Goal: Task Accomplishment & Management: Manage account settings

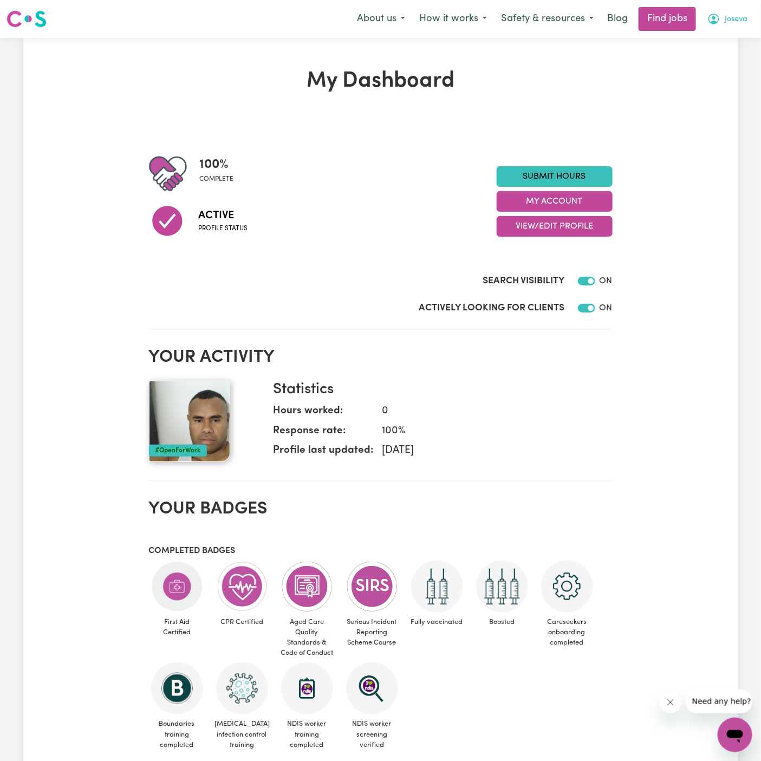
click at [748, 22] on button "Joseva" at bounding box center [727, 19] width 54 height 23
click at [719, 93] on div "My Account My Dashboard Logout" at bounding box center [710, 62] width 87 height 62
click at [719, 81] on link "Logout" at bounding box center [711, 83] width 86 height 21
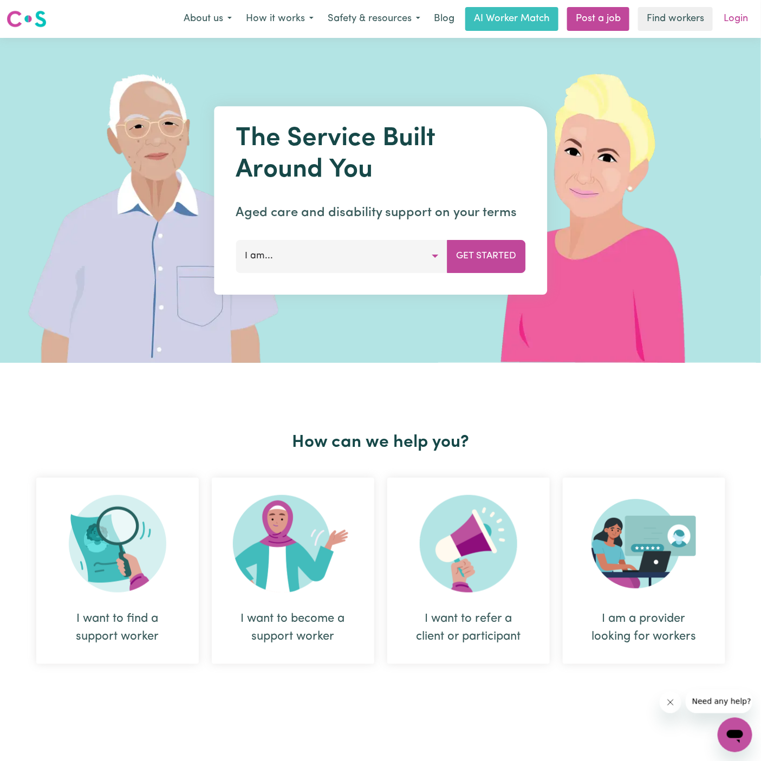
click at [732, 22] on link "Login" at bounding box center [735, 19] width 37 height 24
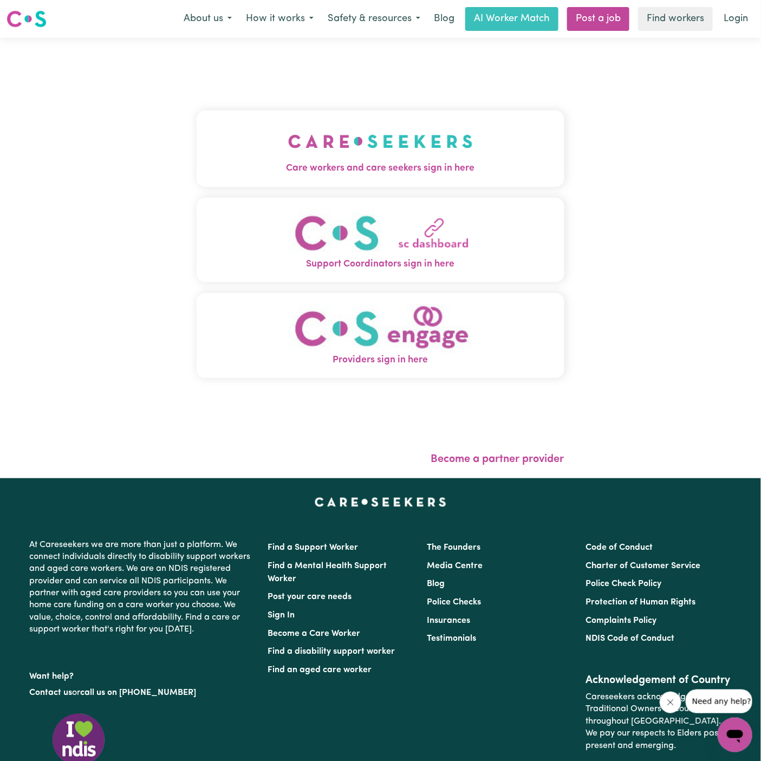
click at [538, 127] on div "Care workers and care seekers sign in here Support Coordinators sign in here Pr…" at bounding box center [380, 258] width 381 height 440
click at [469, 155] on img "Care workers and care seekers sign in here" at bounding box center [380, 141] width 185 height 40
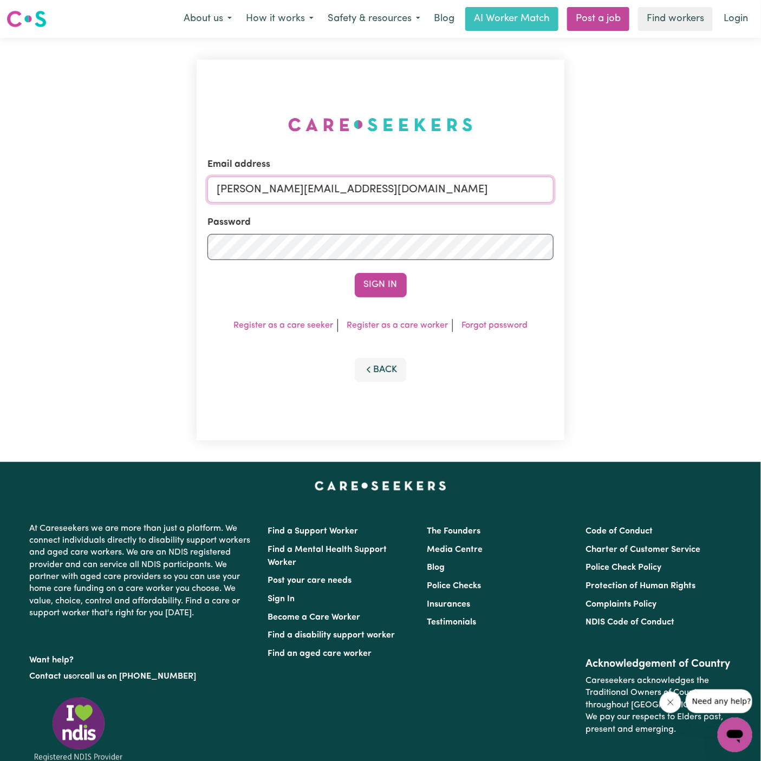
click at [470, 179] on input "[PERSON_NAME][EMAIL_ADDRESS][DOMAIN_NAME]" at bounding box center [380, 189] width 346 height 26
click at [290, 179] on input "[EMAIL_ADDRESS][DOMAIN_NAME]" at bounding box center [380, 189] width 346 height 26
drag, startPoint x: 271, startPoint y: 190, endPoint x: 546, endPoint y: 214, distance: 276.1
click at [546, 214] on form "Email address [EMAIL_ADDRESS][DOMAIN_NAME] Password Sign In" at bounding box center [380, 227] width 346 height 139
click at [355, 273] on button "Sign In" at bounding box center [381, 285] width 52 height 24
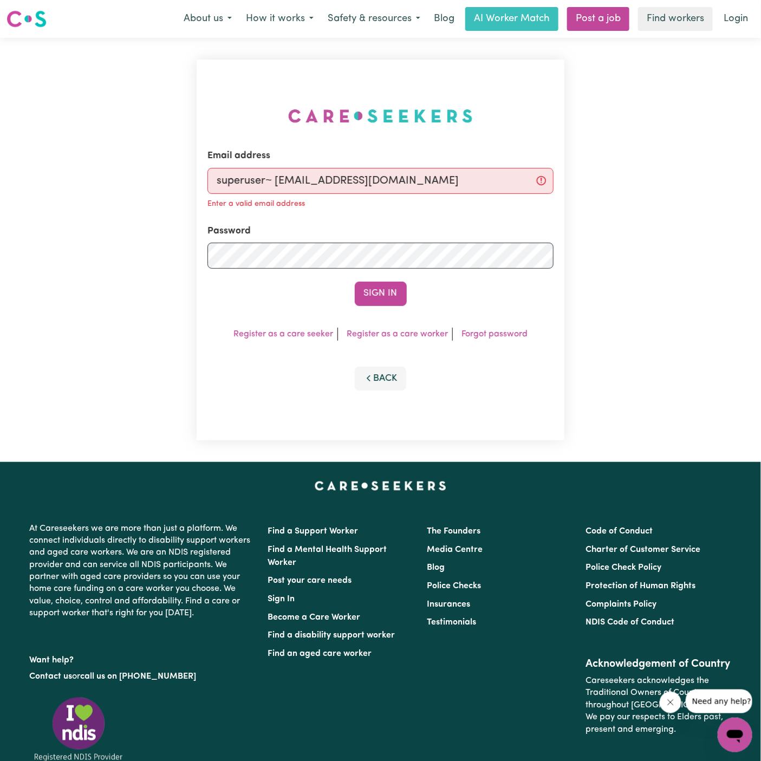
drag, startPoint x: 275, startPoint y: 179, endPoint x: 282, endPoint y: 187, distance: 10.4
click at [275, 179] on input "superuser~ [EMAIL_ADDRESS][DOMAIN_NAME]" at bounding box center [380, 181] width 346 height 26
click at [411, 189] on input "superuser~ [EMAIL_ADDRESS][DOMAIN_NAME]" at bounding box center [380, 181] width 346 height 26
click at [274, 180] on input "superuser~ [EMAIL_ADDRESS][DOMAIN_NAME]" at bounding box center [380, 181] width 346 height 26
click at [279, 165] on div "Email address superuser~ [EMAIL_ADDRESS][DOMAIN_NAME] Enter a valid email addre…" at bounding box center [380, 180] width 346 height 62
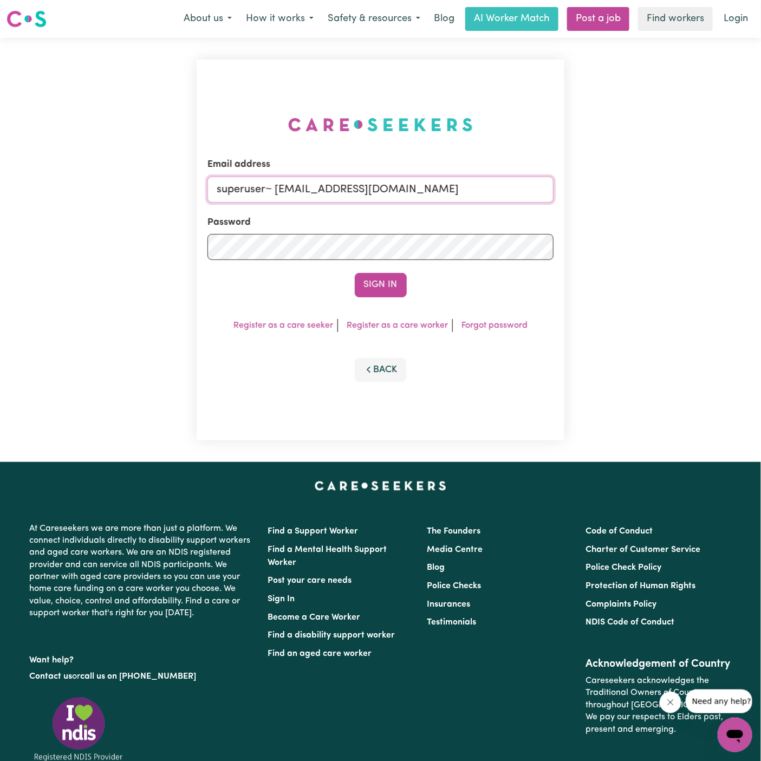
click at [277, 179] on input "superuser~ [EMAIL_ADDRESS][DOMAIN_NAME]" at bounding box center [380, 189] width 346 height 26
click at [331, 195] on input "superuser~ [EMAIL_ADDRESS][DOMAIN_NAME]" at bounding box center [380, 189] width 346 height 26
drag, startPoint x: 273, startPoint y: 191, endPoint x: 319, endPoint y: 191, distance: 46.6
click at [274, 191] on input "superuser~ [EMAIL_ADDRESS][DOMAIN_NAME]" at bounding box center [380, 189] width 346 height 26
type input "[EMAIL_ADDRESS][DOMAIN_NAME]"
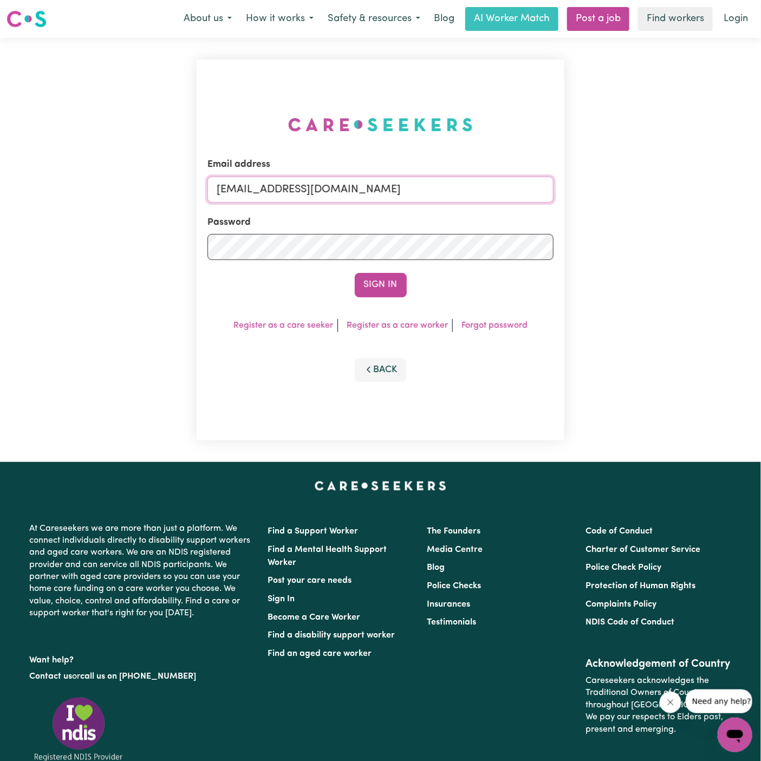
click at [355, 273] on button "Sign In" at bounding box center [381, 285] width 52 height 24
